Goal: Information Seeking & Learning: Learn about a topic

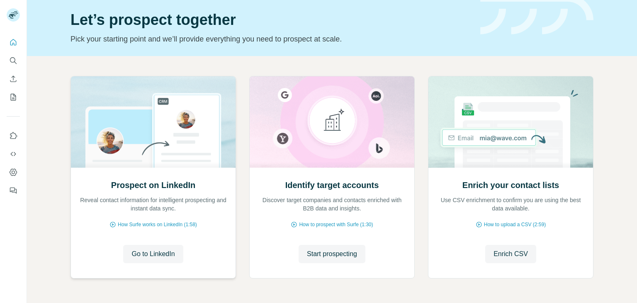
scroll to position [41, 0]
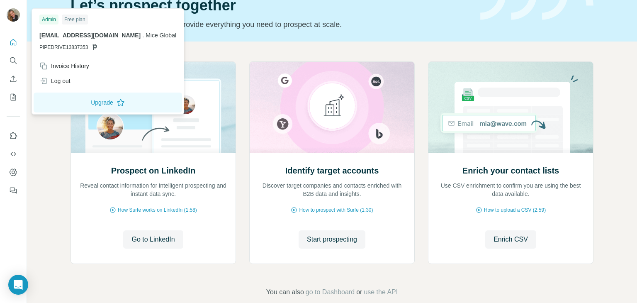
click at [12, 14] on img at bounding box center [13, 14] width 13 height 13
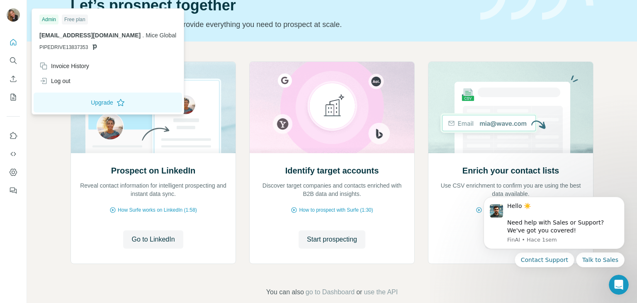
scroll to position [0, 0]
click at [67, 24] on div "Free plan" at bounding box center [75, 20] width 26 height 10
drag, startPoint x: 19, startPoint y: 45, endPoint x: 14, endPoint y: 61, distance: 16.9
click at [19, 45] on div at bounding box center [13, 114] width 27 height 168
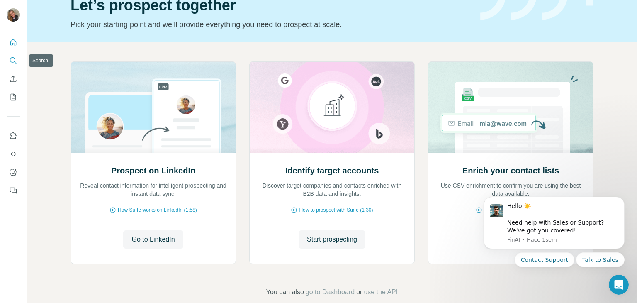
click at [14, 61] on icon "Search" at bounding box center [15, 62] width 2 height 2
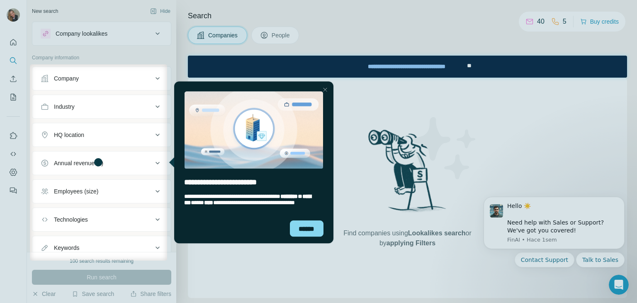
drag, startPoint x: 81, startPoint y: 51, endPoint x: 103, endPoint y: 96, distance: 50.6
click at [81, 51] on div at bounding box center [318, 32] width 637 height 64
click at [302, 219] on div "**********" at bounding box center [253, 205] width 159 height 31
click at [299, 232] on div "******" at bounding box center [306, 228] width 34 height 16
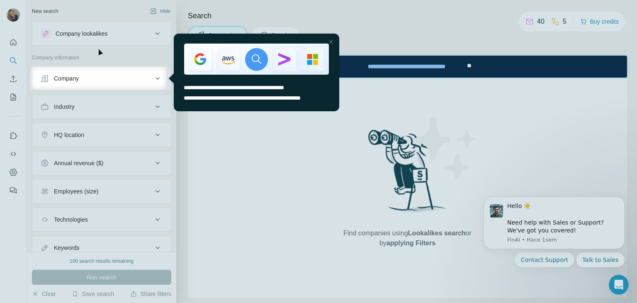
click at [91, 41] on div at bounding box center [318, 33] width 637 height 66
click at [90, 41] on div at bounding box center [318, 33] width 637 height 66
click at [335, 40] on div "Close Step" at bounding box center [330, 41] width 10 height 10
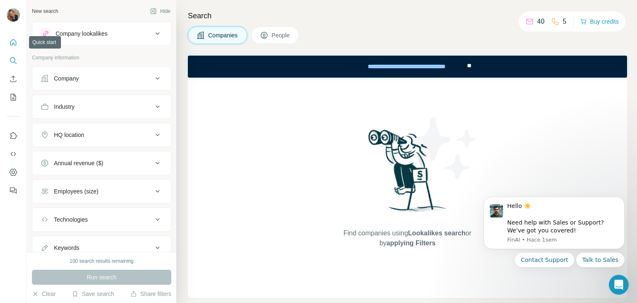
click at [15, 46] on icon "Quick start" at bounding box center [13, 42] width 8 height 8
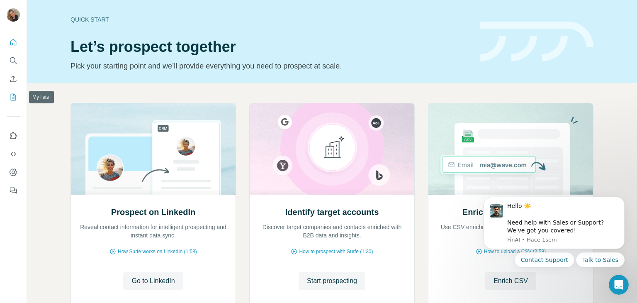
click at [12, 100] on icon "My lists" at bounding box center [13, 97] width 8 height 8
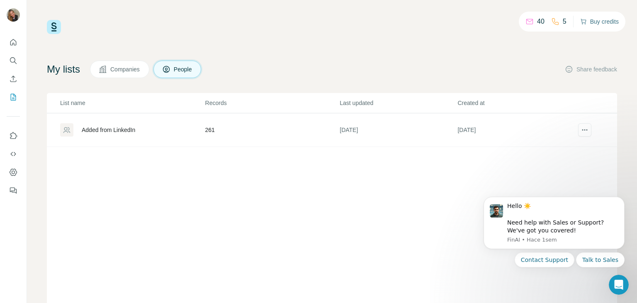
click at [612, 27] on button "Buy credits" at bounding box center [599, 22] width 39 height 12
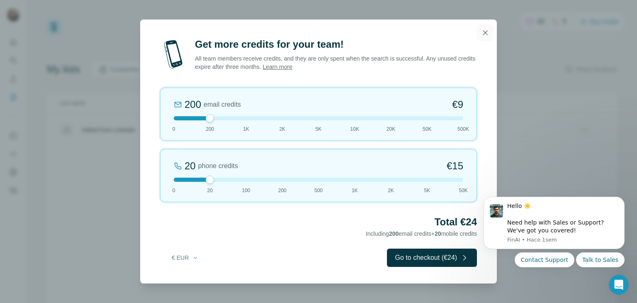
click at [481, 37] on icon "button" at bounding box center [485, 33] width 8 height 8
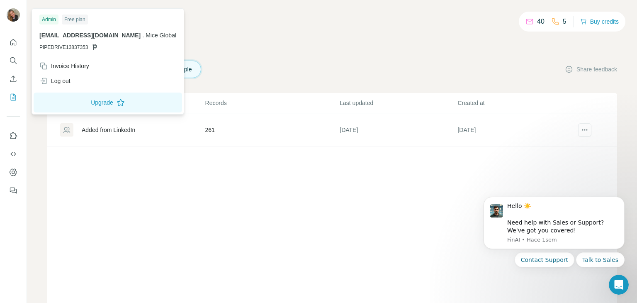
click at [17, 24] on div at bounding box center [14, 15] width 24 height 27
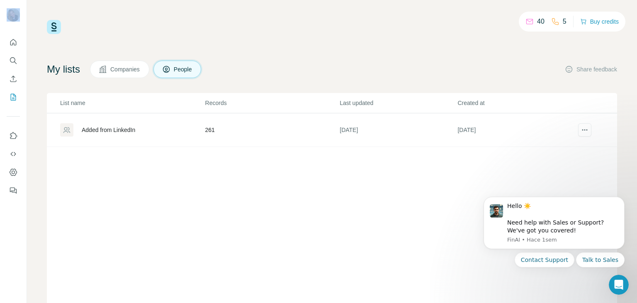
click at [17, 24] on div at bounding box center [14, 15] width 24 height 27
click at [17, 20] on div at bounding box center [13, 15] width 13 height 15
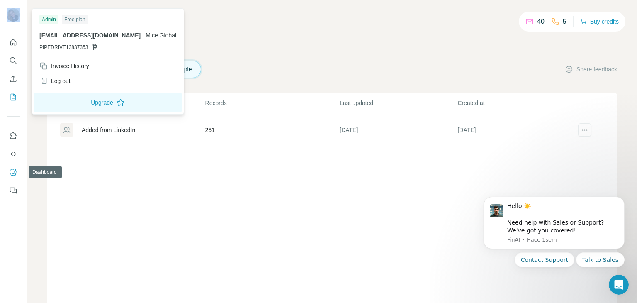
click at [15, 172] on icon "Dashboard" at bounding box center [13, 172] width 8 height 8
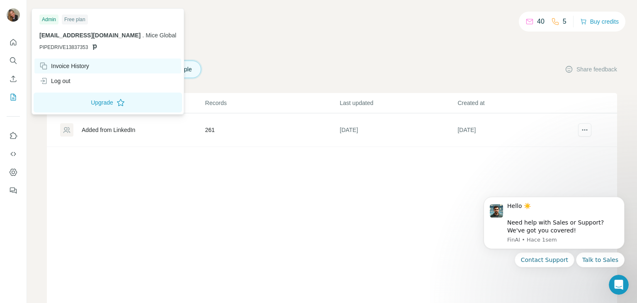
click at [78, 68] on div "Invoice History" at bounding box center [64, 66] width 50 height 8
click at [79, 68] on div "Invoice History" at bounding box center [64, 66] width 50 height 8
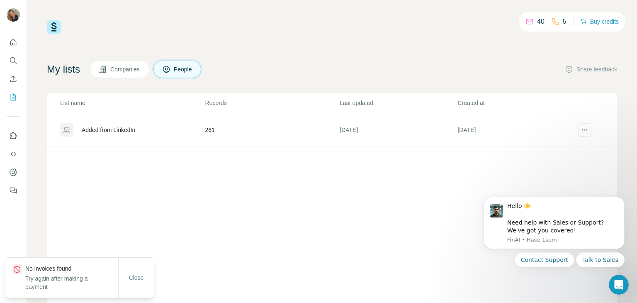
click at [178, 209] on div "List name Records Last updated Created at Added from LinkedIn 261 [DATE] [DATE]" at bounding box center [332, 205] width 570 height 224
click at [125, 130] on div "Added from LinkedIn" at bounding box center [108, 130] width 53 height 8
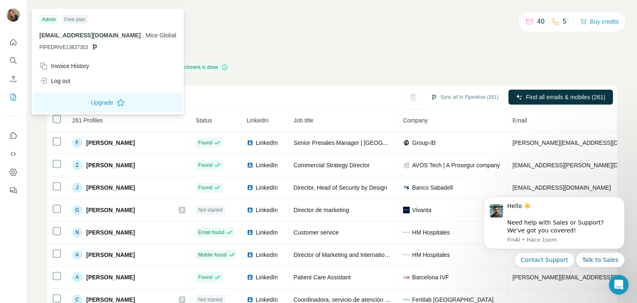
click at [10, 19] on img at bounding box center [13, 14] width 13 height 13
click at [73, 70] on div "Invoice History" at bounding box center [107, 65] width 147 height 15
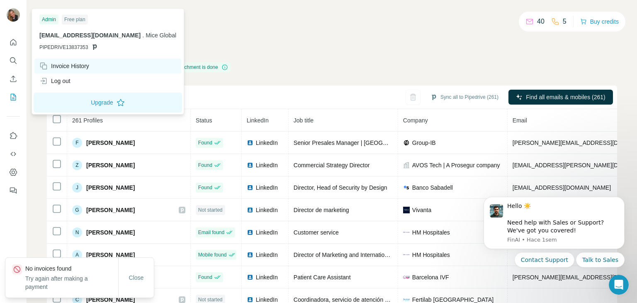
click at [44, 66] on icon at bounding box center [43, 66] width 8 height 8
click at [44, 19] on div "Admin" at bounding box center [48, 20] width 19 height 10
click at [44, 69] on icon at bounding box center [44, 67] width 5 height 5
click at [65, 62] on div "Invoice History" at bounding box center [64, 66] width 50 height 8
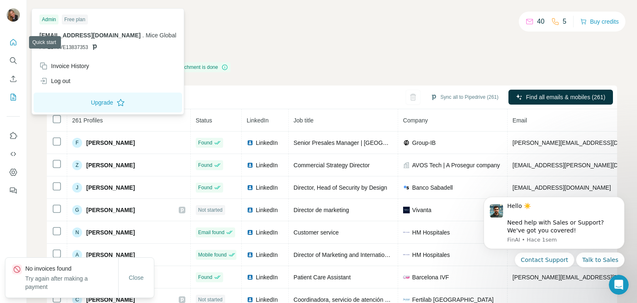
click at [11, 41] on icon "Quick start" at bounding box center [13, 42] width 6 height 6
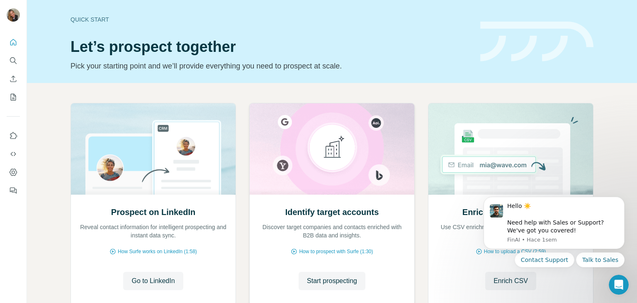
scroll to position [56, 0]
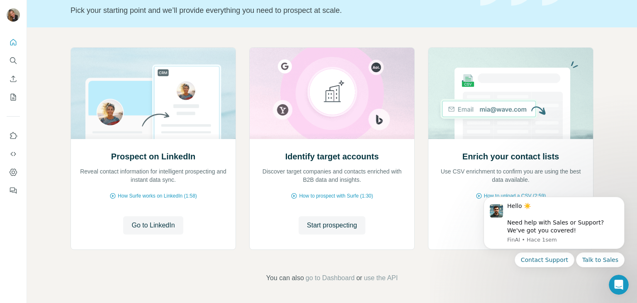
click at [18, 12] on img at bounding box center [13, 14] width 13 height 13
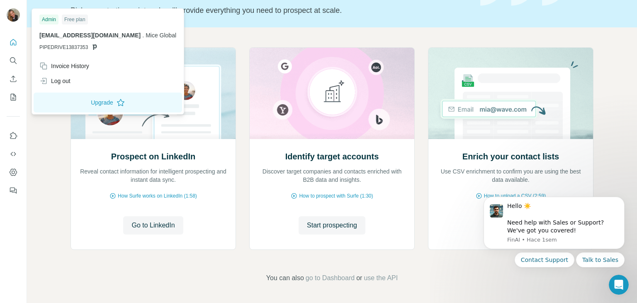
drag, startPoint x: 85, startPoint y: 15, endPoint x: 85, endPoint y: 21, distance: 5.8
click at [85, 16] on div "Free plan" at bounding box center [75, 20] width 26 height 10
click at [13, 17] on img at bounding box center [13, 14] width 13 height 13
click at [19, 155] on button "Use Surfe API" at bounding box center [13, 153] width 13 height 15
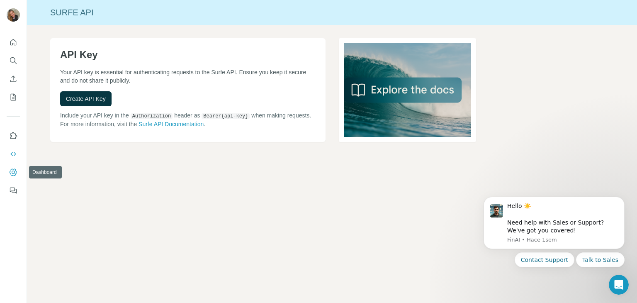
click at [9, 175] on icon "Dashboard" at bounding box center [13, 172] width 8 height 8
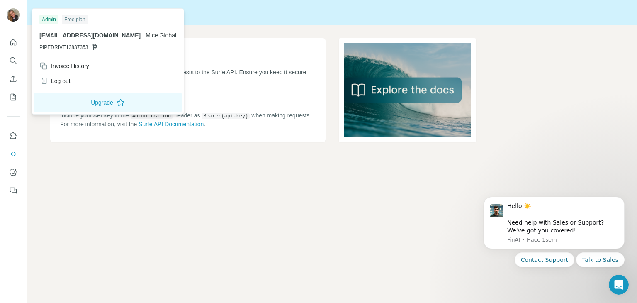
click at [25, 23] on div at bounding box center [14, 15] width 24 height 27
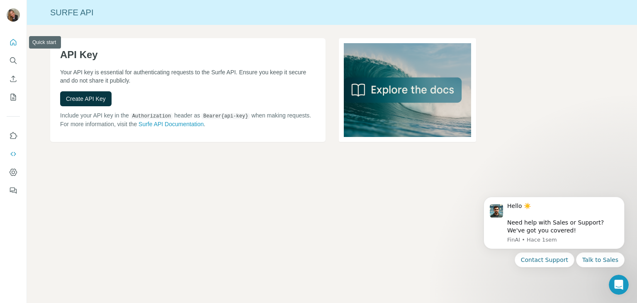
click at [13, 47] on button "Quick start" at bounding box center [13, 42] width 13 height 15
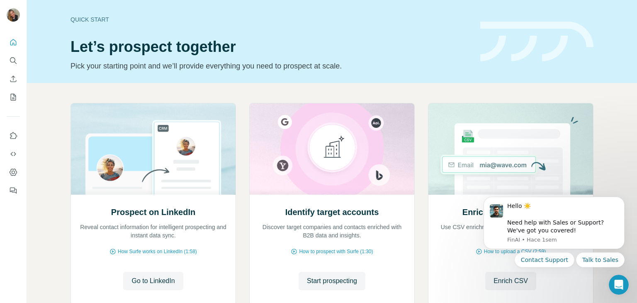
click at [19, 98] on button "My lists" at bounding box center [13, 97] width 13 height 15
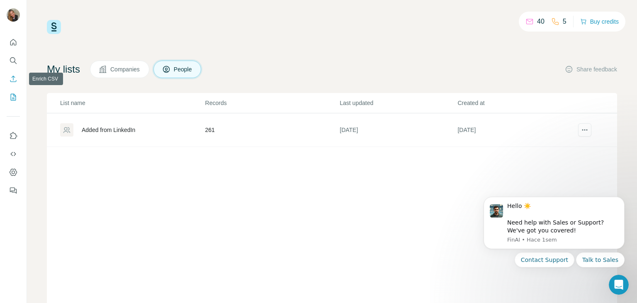
click at [17, 81] on icon "Enrich CSV" at bounding box center [13, 79] width 8 height 8
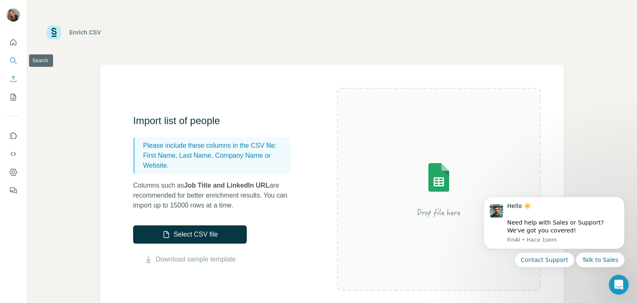
click at [14, 63] on icon "Search" at bounding box center [13, 60] width 8 height 8
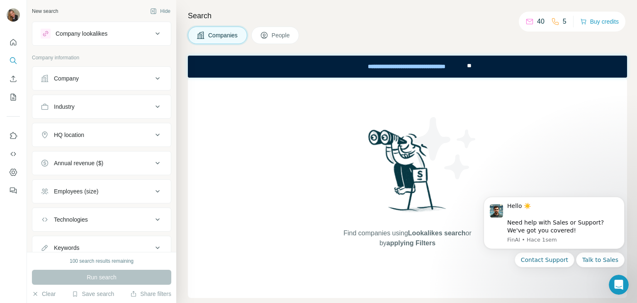
click at [22, 133] on div at bounding box center [13, 114] width 27 height 168
click at [8, 138] on button "Use Surfe on LinkedIn" at bounding box center [13, 135] width 13 height 15
click at [597, 20] on button "Buy credits" at bounding box center [599, 22] width 39 height 12
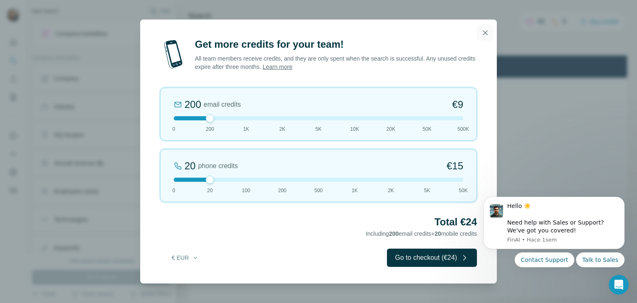
click at [488, 32] on icon "button" at bounding box center [485, 33] width 8 height 8
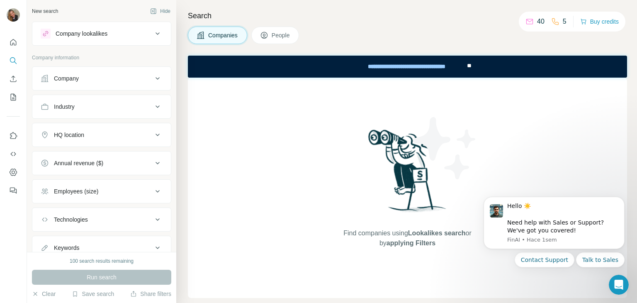
click at [22, 45] on div at bounding box center [13, 114] width 27 height 168
click at [13, 43] on icon "Quick start" at bounding box center [13, 42] width 6 height 6
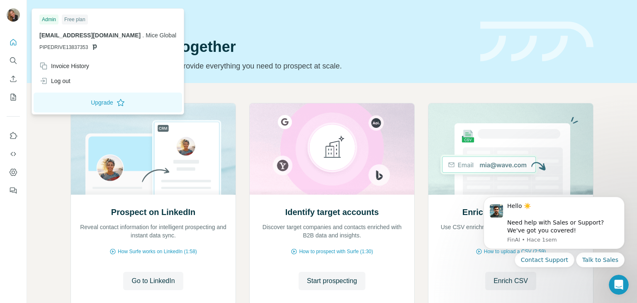
click at [15, 10] on img at bounding box center [13, 14] width 13 height 13
click at [71, 18] on div "Free plan" at bounding box center [75, 20] width 26 height 10
click at [18, 211] on div at bounding box center [13, 151] width 27 height 303
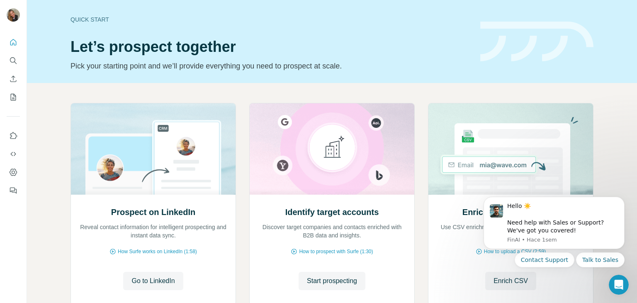
scroll to position [56, 0]
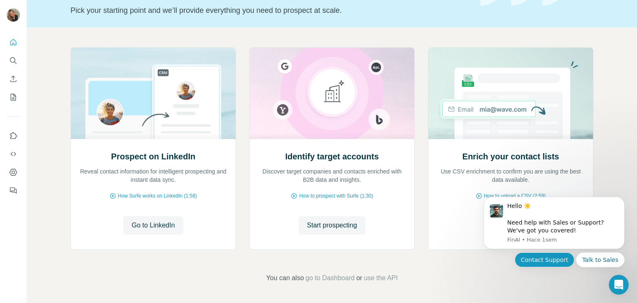
click at [565, 260] on button "Contact Support" at bounding box center [545, 259] width 60 height 15
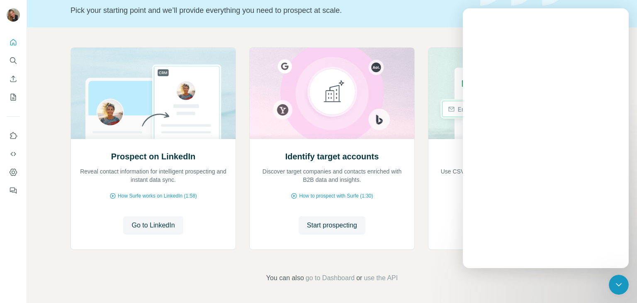
scroll to position [0, 0]
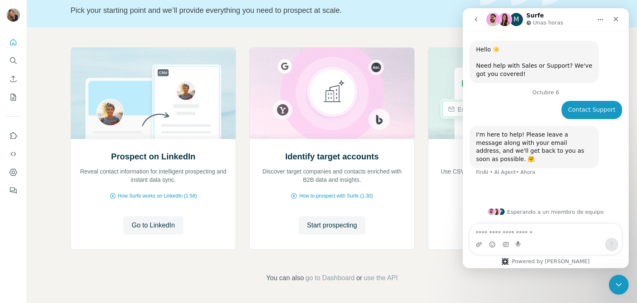
click at [539, 228] on textarea "Escribe un mensaje..." at bounding box center [546, 230] width 152 height 14
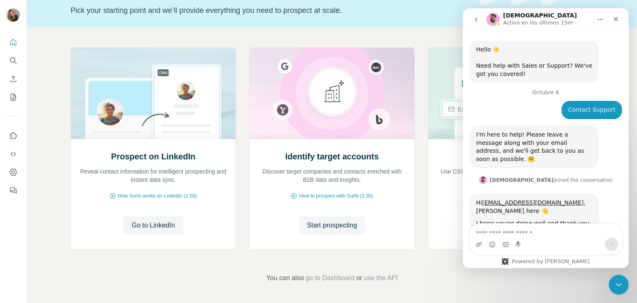
scroll to position [30, 0]
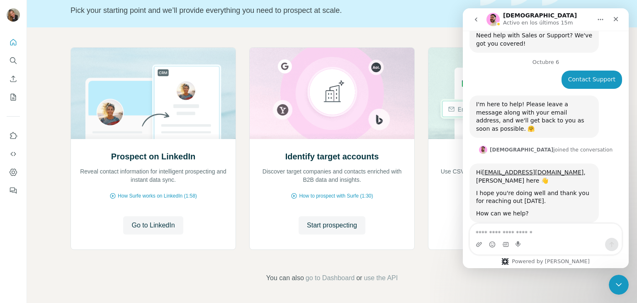
click at [522, 229] on textarea "Escribe un mensaje..." at bounding box center [546, 230] width 152 height 14
click at [325, 226] on span "Start prospecting" at bounding box center [332, 225] width 50 height 10
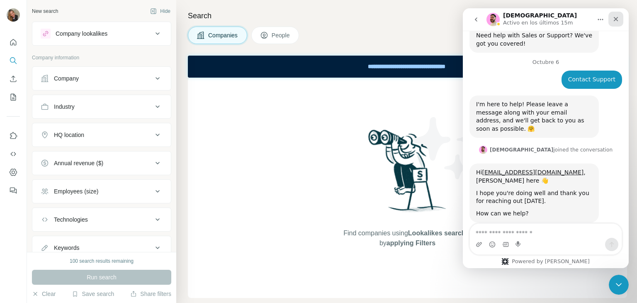
click at [617, 17] on icon "Cerrar" at bounding box center [615, 19] width 7 height 7
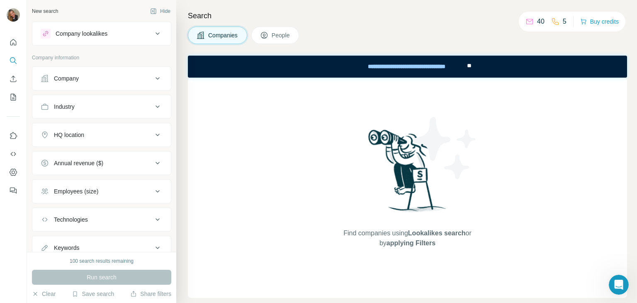
scroll to position [30, 0]
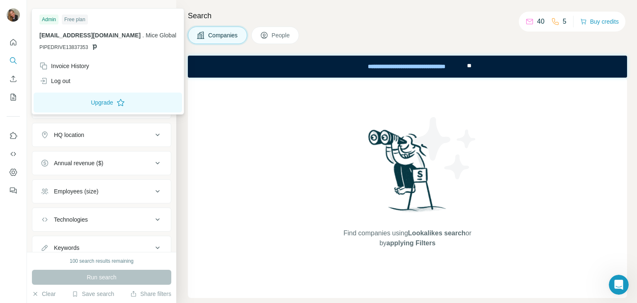
click at [12, 17] on img at bounding box center [13, 14] width 13 height 13
click at [63, 68] on div "Invoice History" at bounding box center [64, 66] width 50 height 8
click at [251, 128] on div "Find companies using Lookalikes search or by applying Filters" at bounding box center [407, 188] width 439 height 220
